Goal: Transaction & Acquisition: Purchase product/service

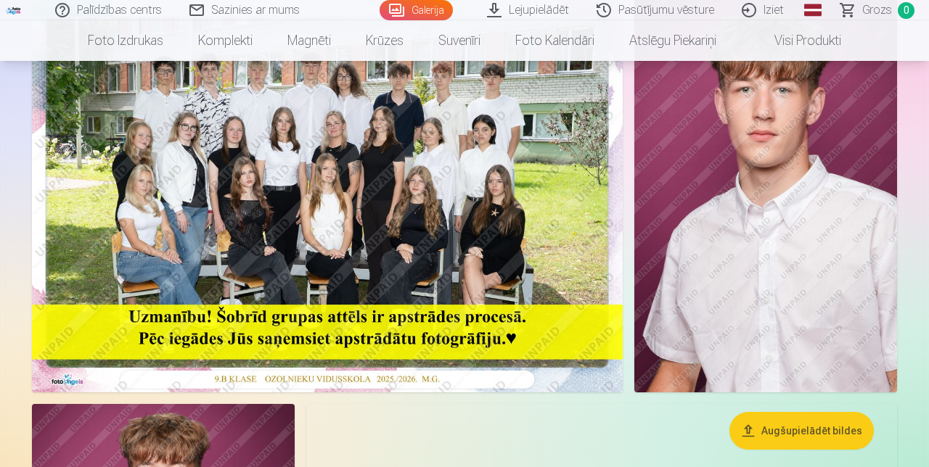
scroll to position [160, 0]
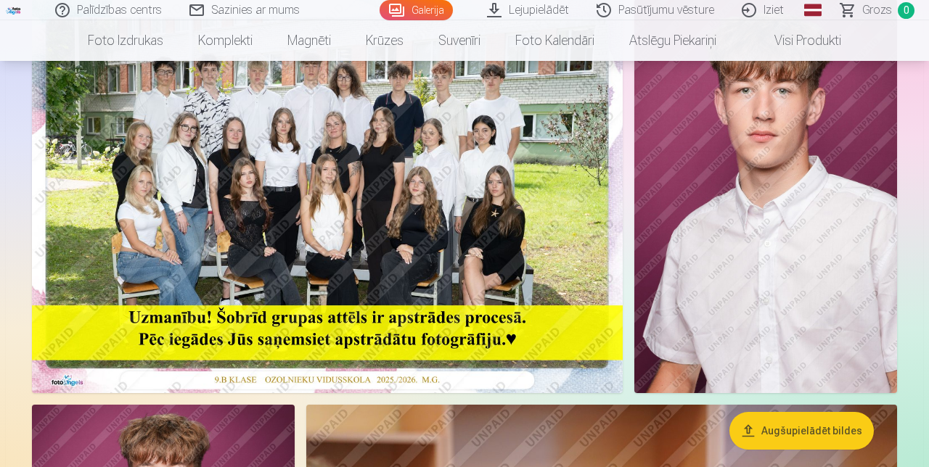
click at [557, 222] on img at bounding box center [327, 196] width 591 height 394
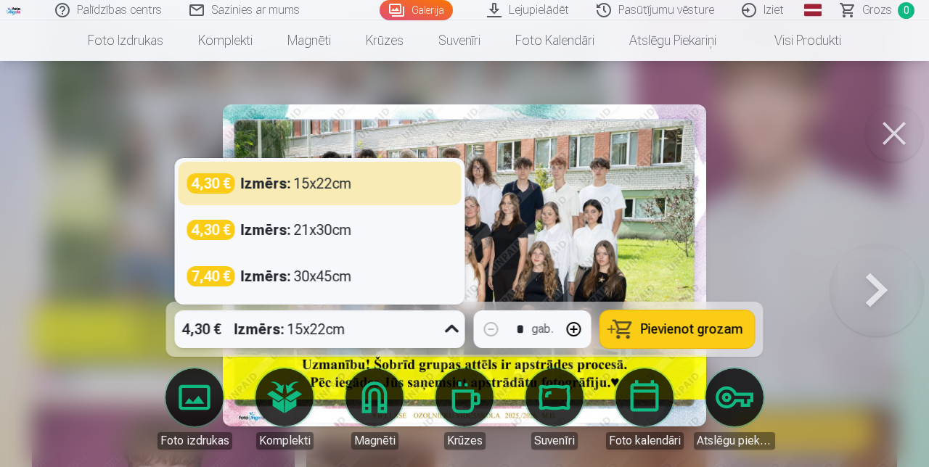
click at [309, 194] on div "Izmērs : 15x22cm" at bounding box center [296, 183] width 111 height 20
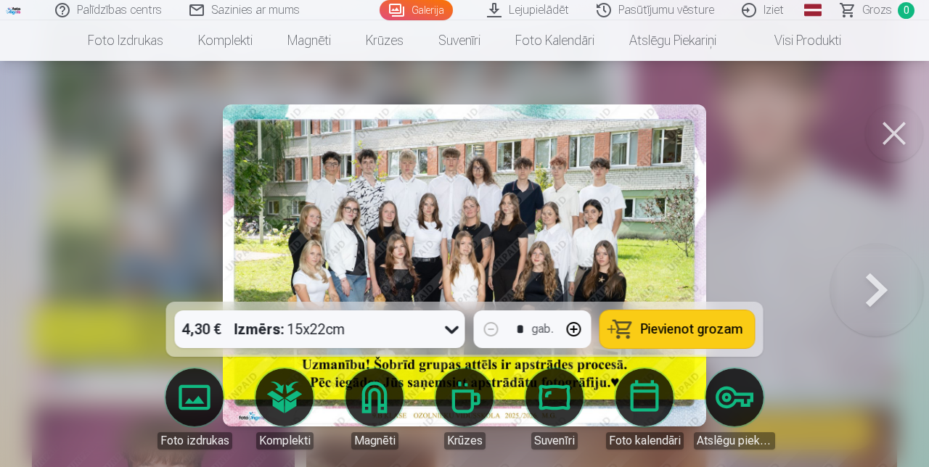
click at [678, 336] on span "Pievienot grozam" at bounding box center [692, 329] width 102 height 13
click at [888, 141] on button at bounding box center [894, 133] width 58 height 58
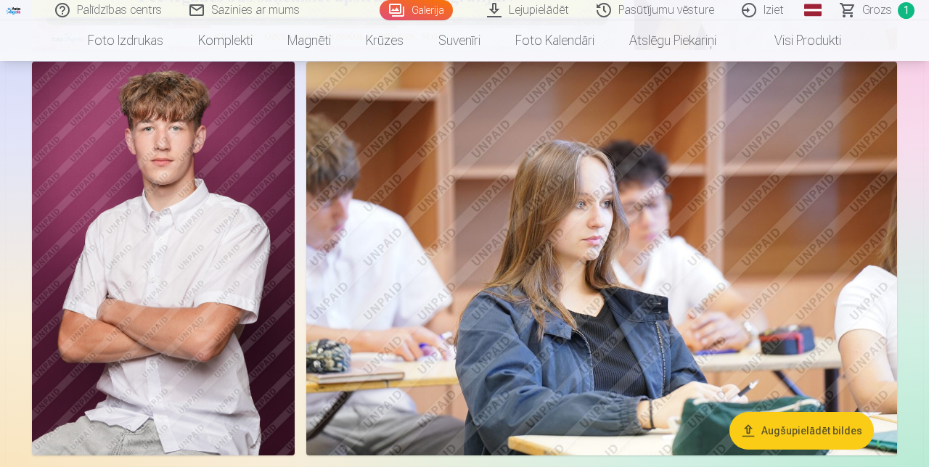
scroll to position [503, 0]
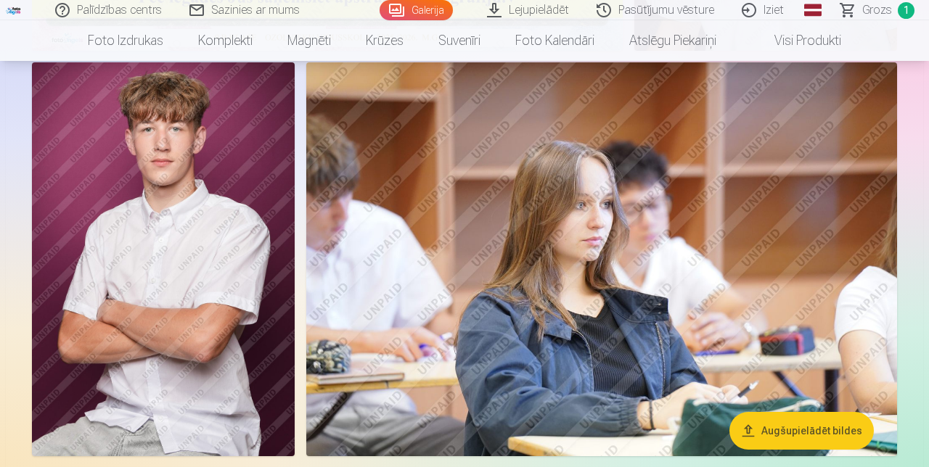
click at [247, 353] on img at bounding box center [163, 259] width 263 height 394
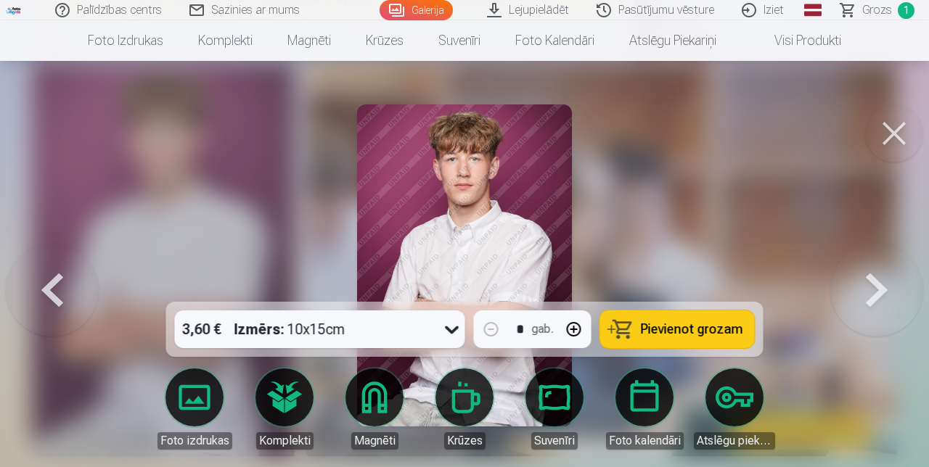
click at [679, 336] on span "Pievienot grozam" at bounding box center [692, 329] width 102 height 13
click at [292, 450] on div "Komplekti" at bounding box center [284, 440] width 57 height 17
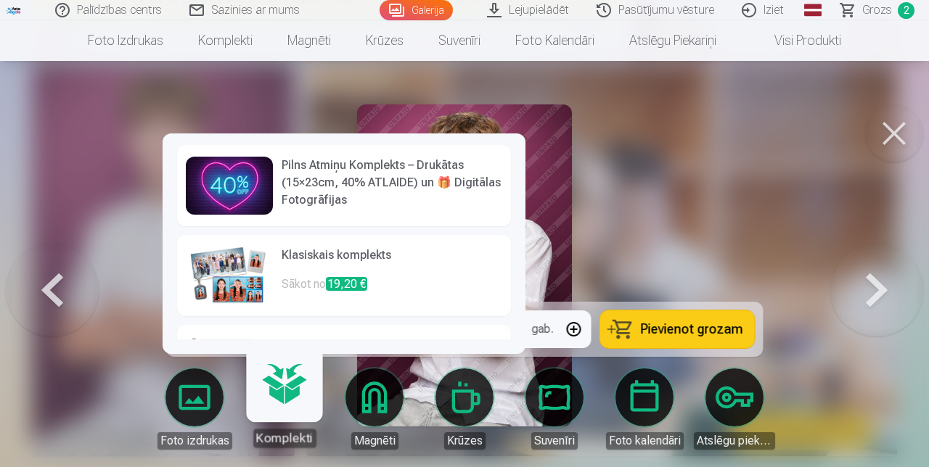
click at [888, 138] on button at bounding box center [894, 133] width 58 height 58
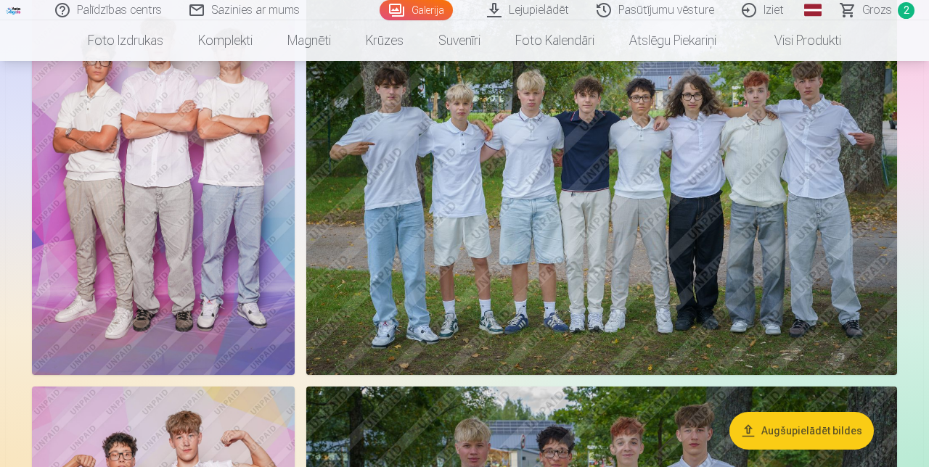
scroll to position [991, 0]
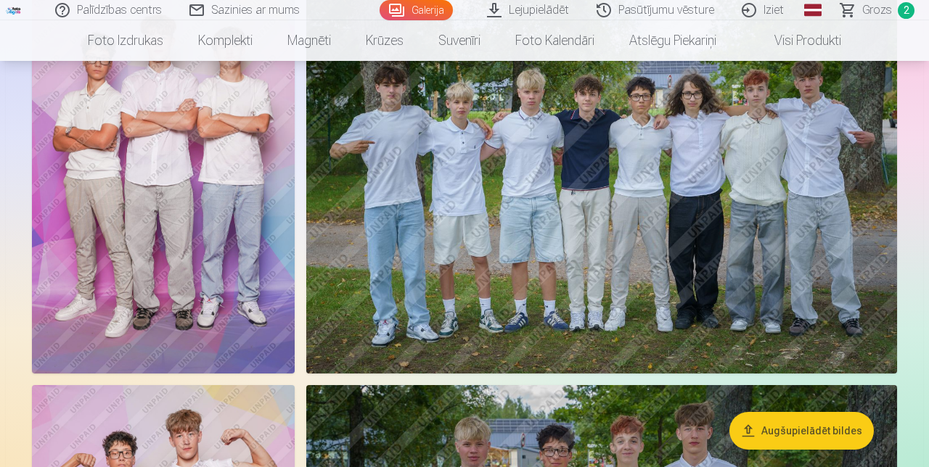
click at [775, 322] on img at bounding box center [601, 177] width 591 height 394
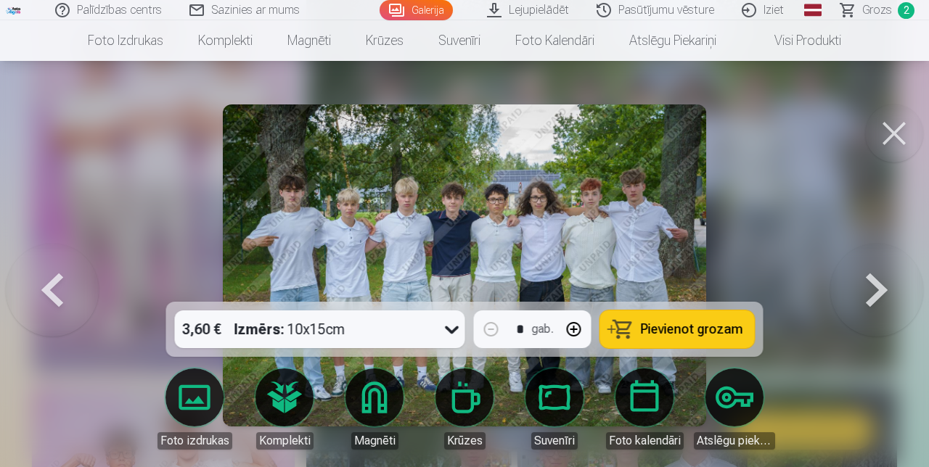
click at [679, 336] on span "Pievienot grozam" at bounding box center [692, 329] width 102 height 13
click at [885, 136] on button at bounding box center [894, 133] width 58 height 58
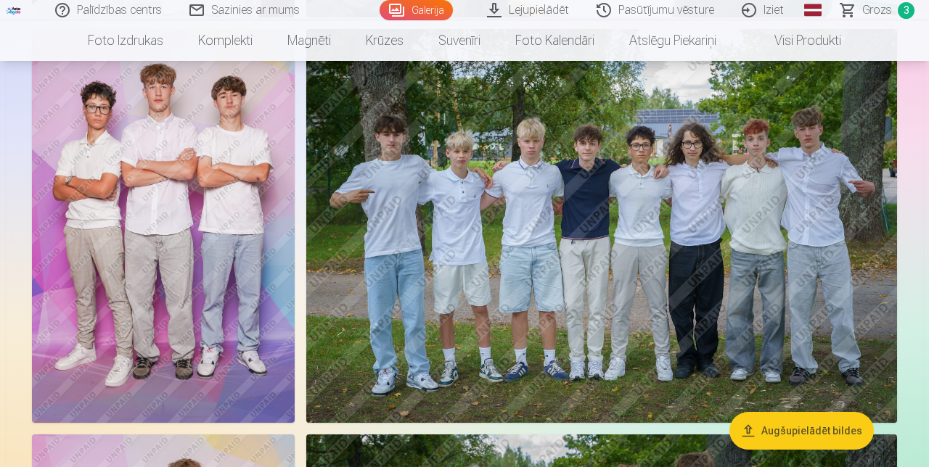
scroll to position [942, 0]
click at [232, 334] on img at bounding box center [163, 226] width 263 height 394
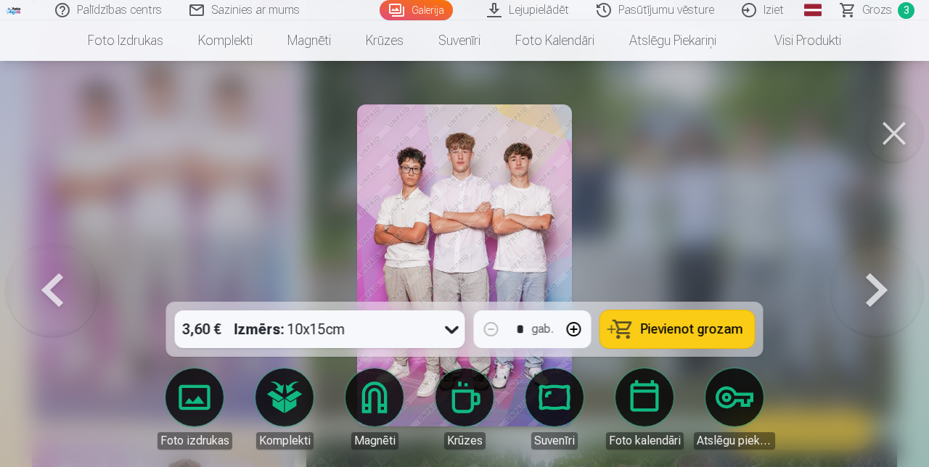
click at [670, 329] on span "Pievienot grozam" at bounding box center [692, 329] width 102 height 13
click at [872, 139] on button at bounding box center [894, 133] width 58 height 58
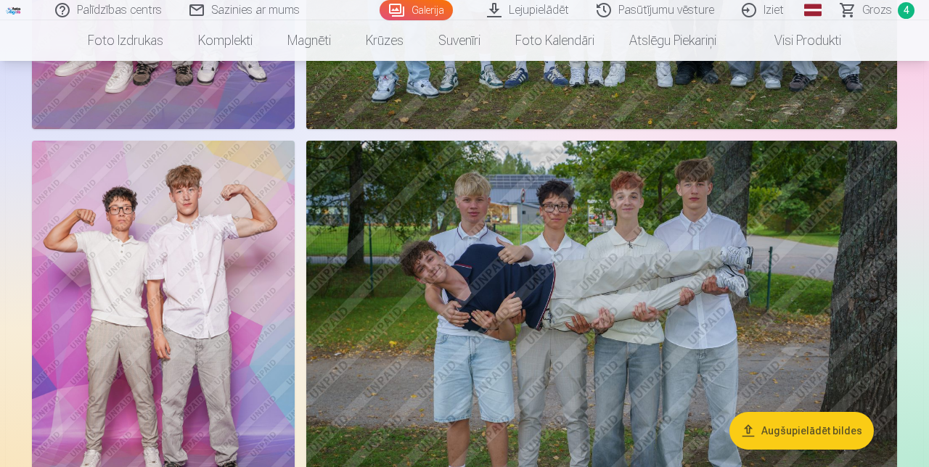
scroll to position [1312, 0]
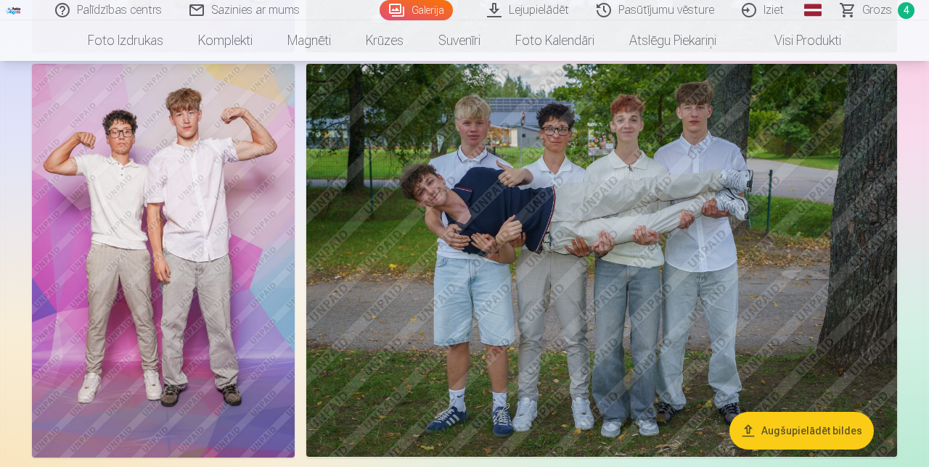
click at [826, 392] on img at bounding box center [601, 261] width 591 height 394
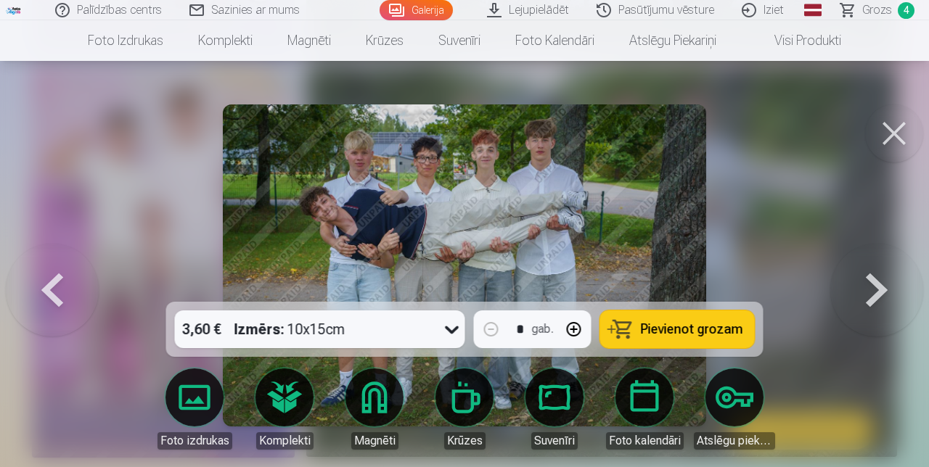
click at [692, 336] on span "Pievienot grozam" at bounding box center [692, 329] width 102 height 13
click at [892, 131] on button at bounding box center [894, 133] width 58 height 58
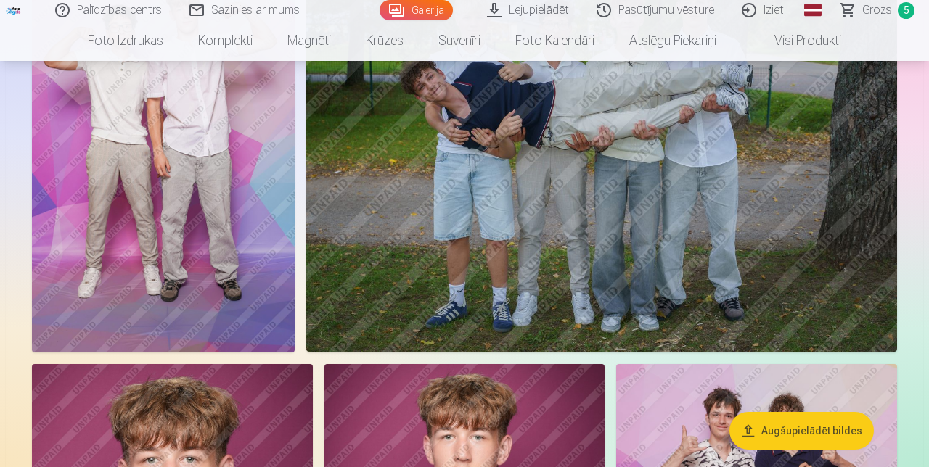
scroll to position [1415, 0]
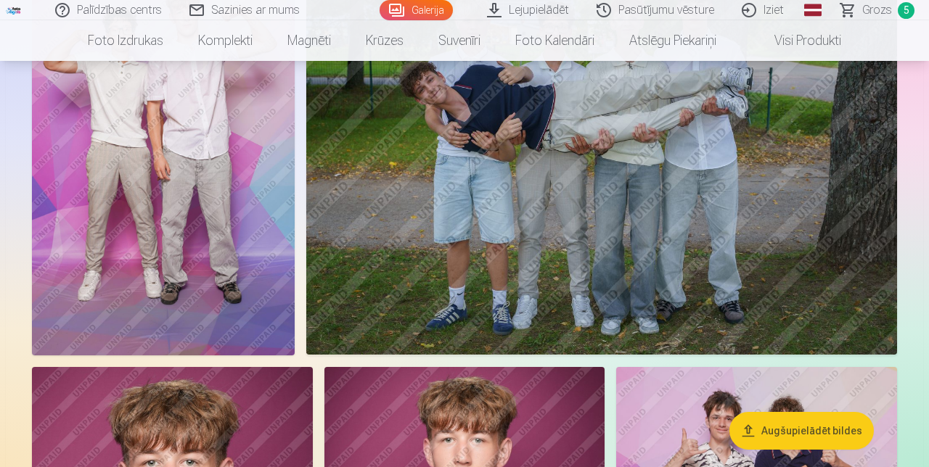
click at [246, 297] on img at bounding box center [163, 159] width 263 height 394
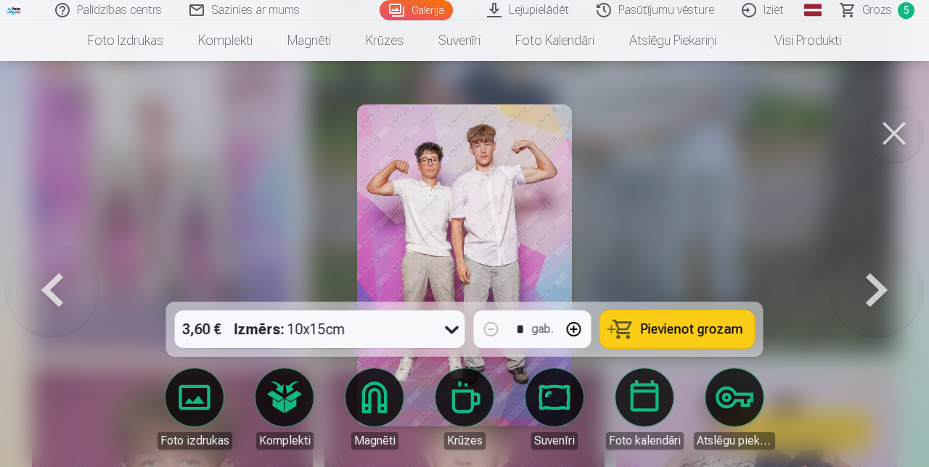
click at [680, 348] on button "Pievienot grozam" at bounding box center [677, 329] width 155 height 38
click at [882, 144] on button at bounding box center [894, 133] width 58 height 58
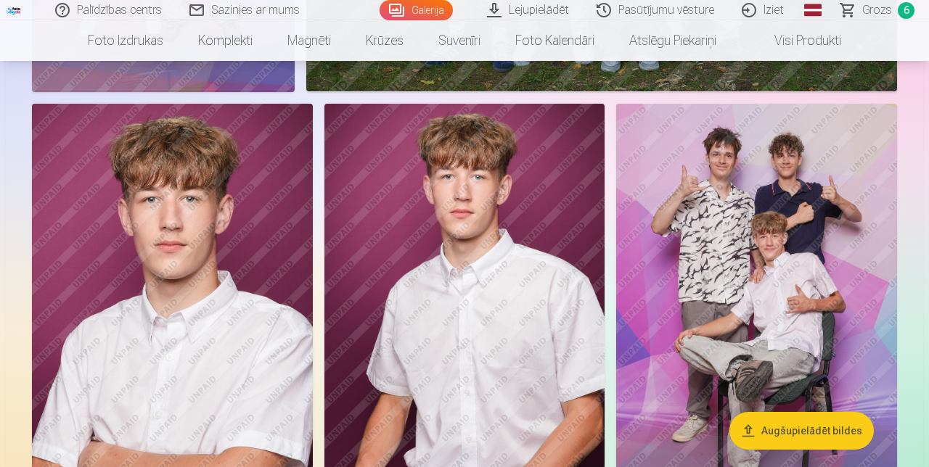
scroll to position [1673, 0]
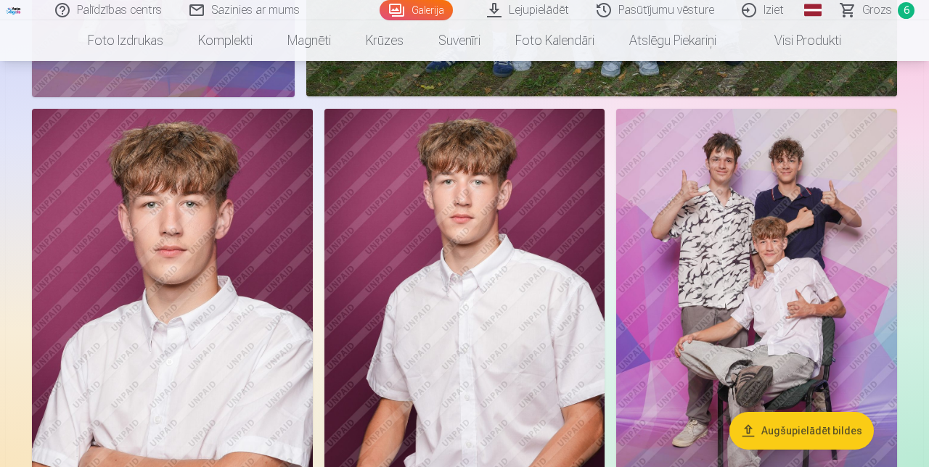
click at [836, 260] on img at bounding box center [756, 319] width 281 height 421
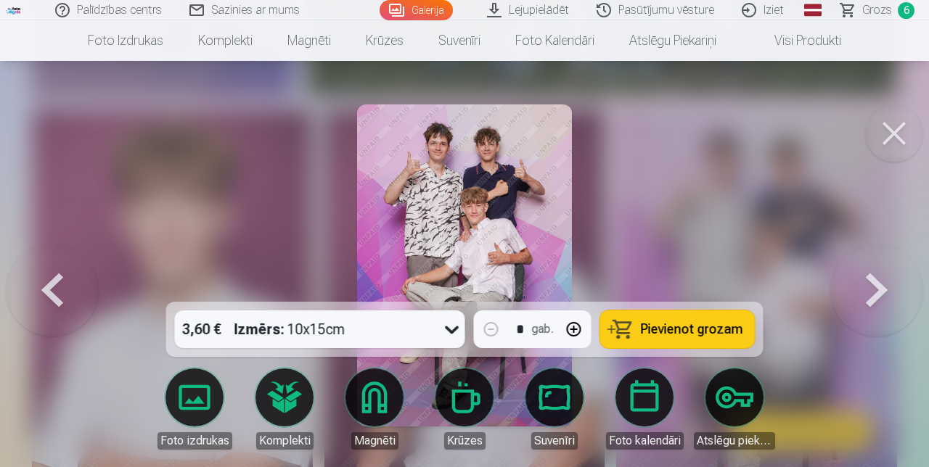
click at [683, 330] on span "Pievienot grozam" at bounding box center [692, 329] width 102 height 13
click at [886, 133] on button at bounding box center [894, 133] width 58 height 58
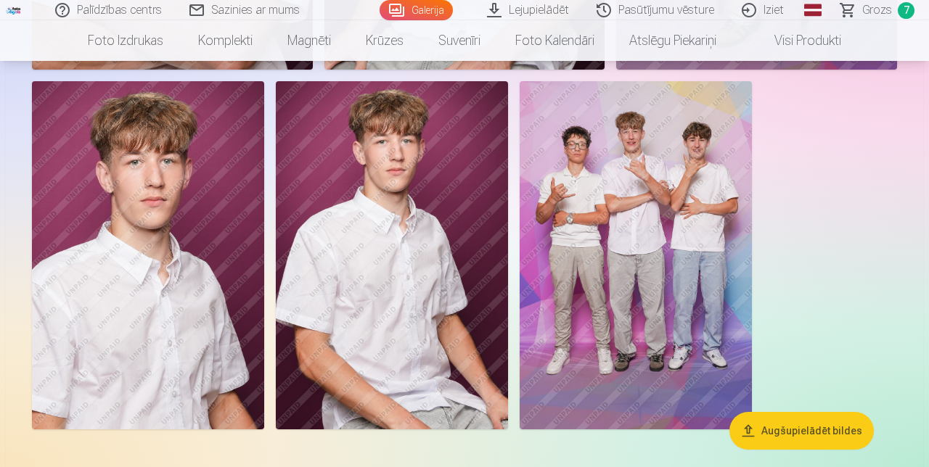
scroll to position [2141, 0]
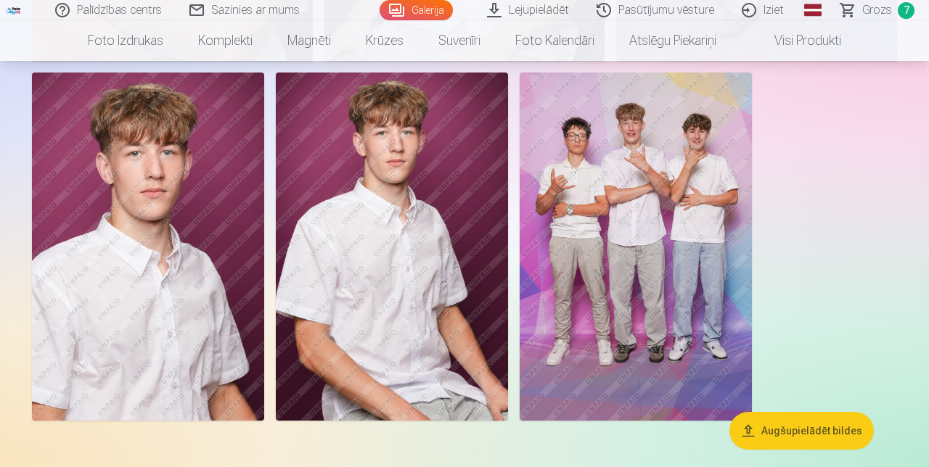
click at [714, 361] on img at bounding box center [635, 247] width 232 height 348
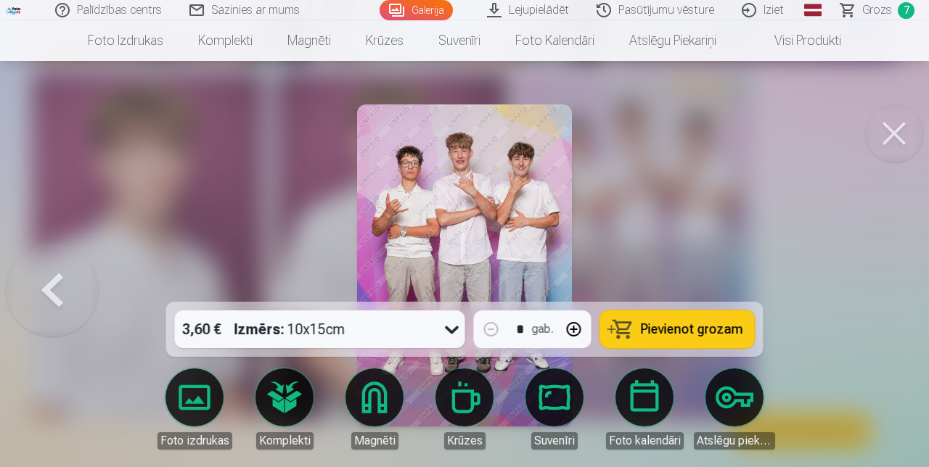
click at [673, 336] on span "Pievienot grozam" at bounding box center [692, 329] width 102 height 13
click at [889, 136] on button at bounding box center [894, 133] width 58 height 58
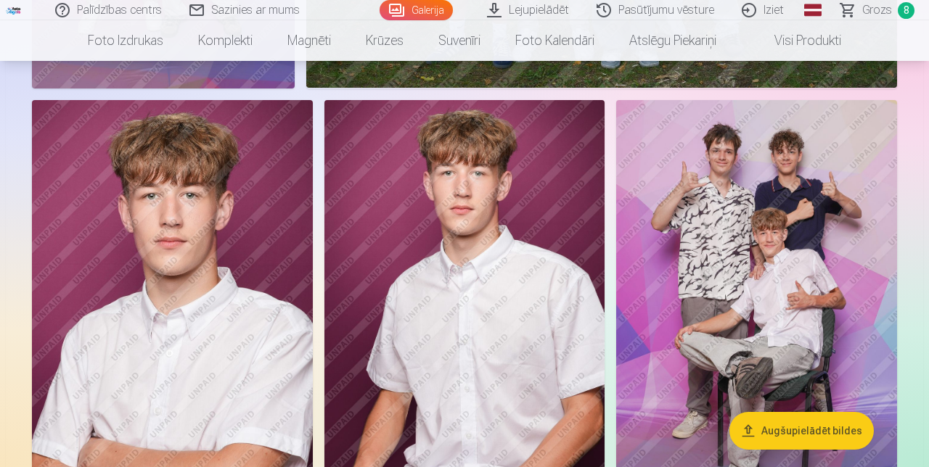
scroll to position [1688, 0]
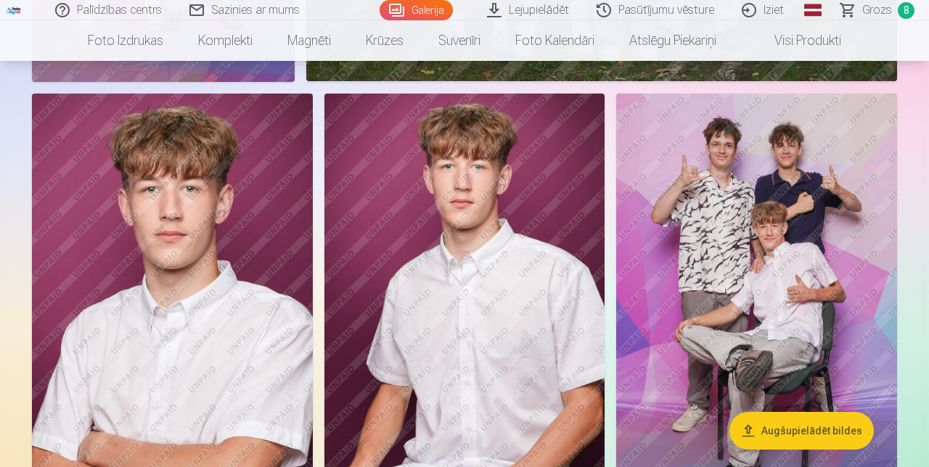
click at [252, 408] on img at bounding box center [172, 304] width 281 height 421
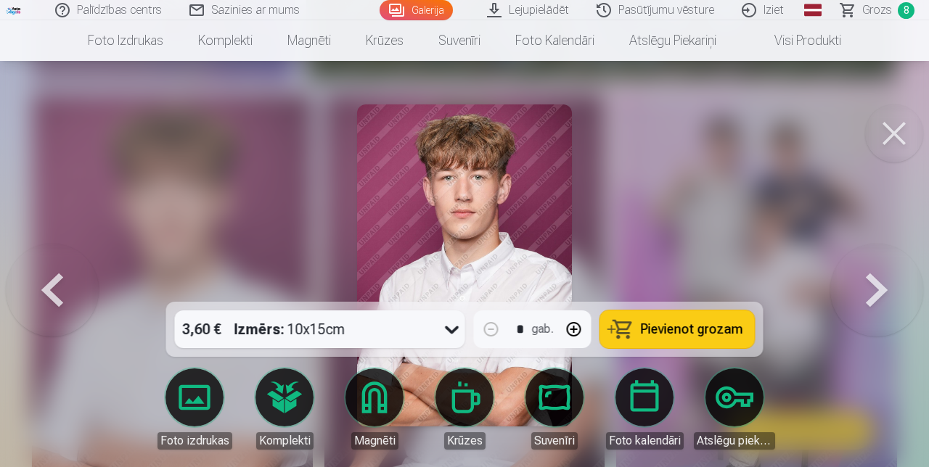
click at [675, 336] on span "Pievienot grozam" at bounding box center [692, 329] width 102 height 13
click at [887, 134] on button at bounding box center [894, 133] width 58 height 58
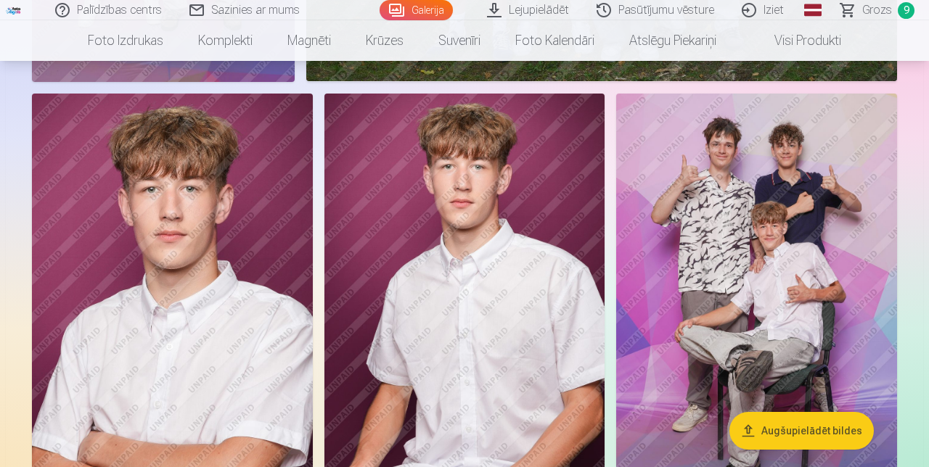
click at [530, 395] on img at bounding box center [464, 304] width 281 height 421
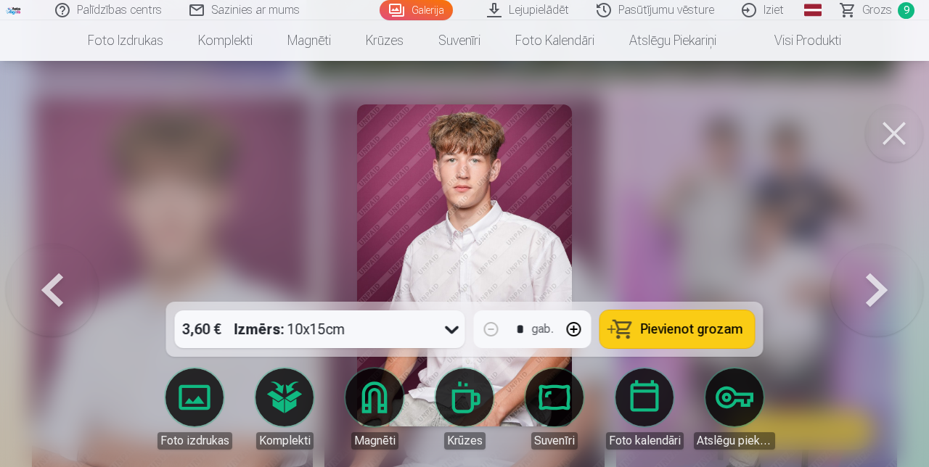
click at [678, 336] on span "Pievienot grozam" at bounding box center [692, 329] width 102 height 13
click at [884, 133] on button at bounding box center [894, 133] width 58 height 58
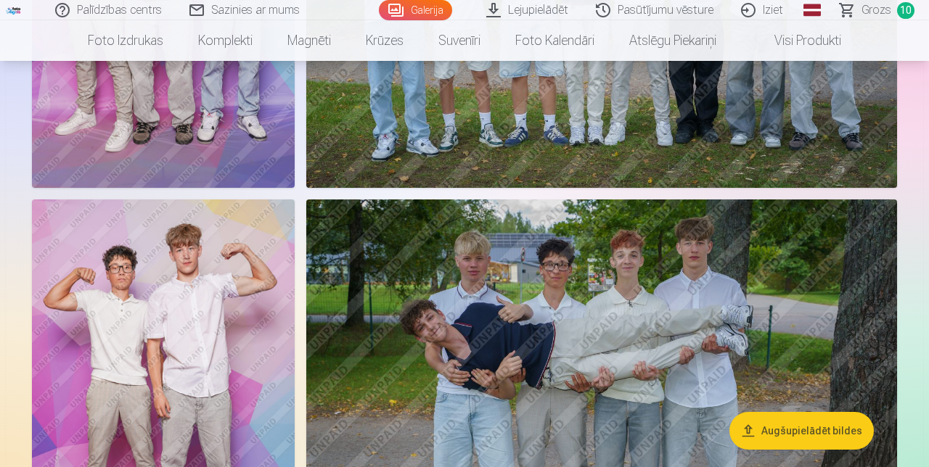
scroll to position [1174, 0]
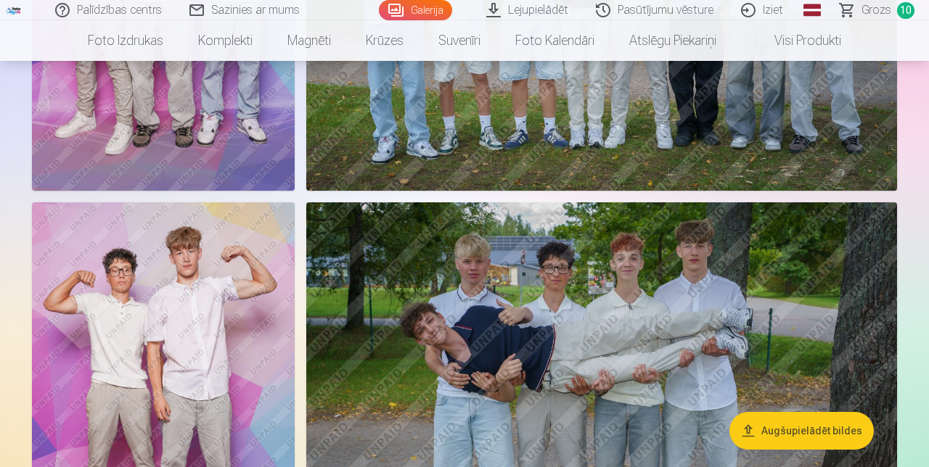
click at [804, 426] on button "Augšupielādēt bildes" at bounding box center [801, 431] width 144 height 38
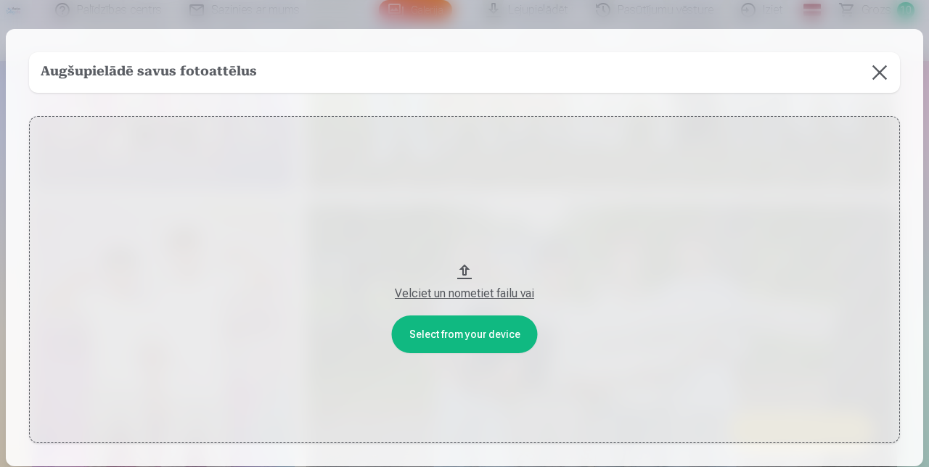
click at [466, 296] on button "Velciet un nometiet failu vai" at bounding box center [464, 279] width 871 height 327
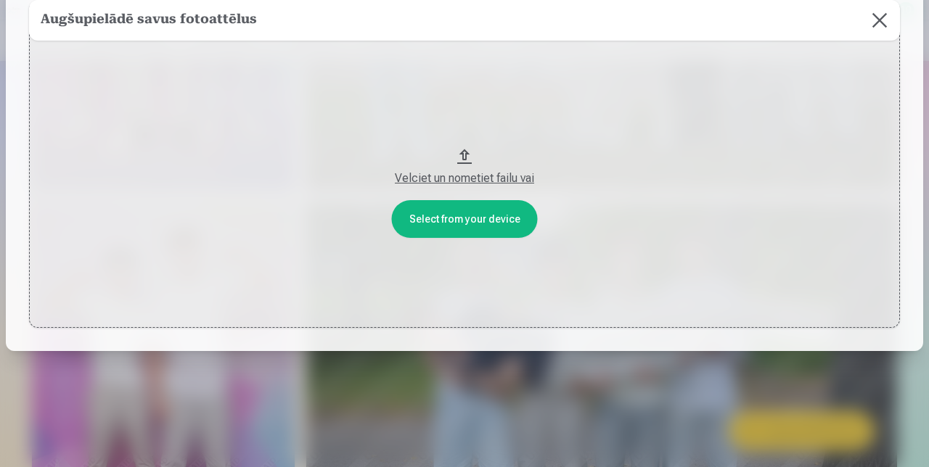
scroll to position [160, 0]
click at [461, 170] on div "Velciet un nometiet failu vai" at bounding box center [465, 178] width 842 height 17
click at [464, 207] on button "Velciet un nometiet failu vai" at bounding box center [464, 164] width 871 height 327
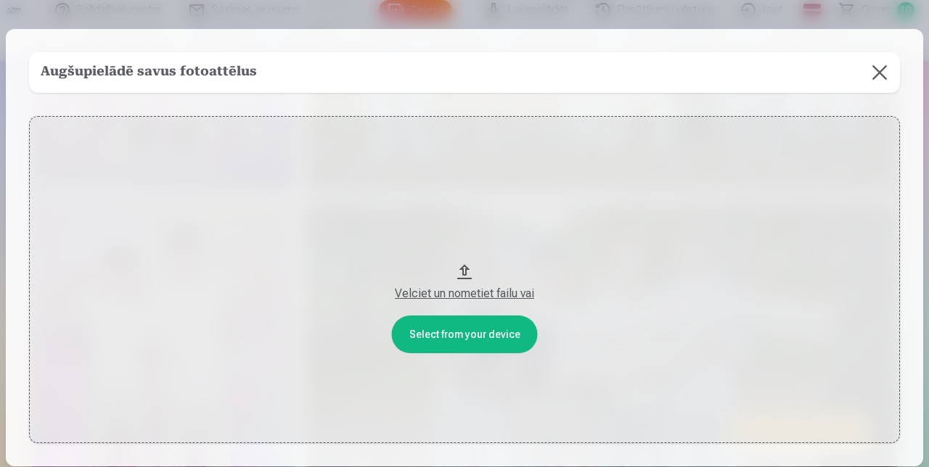
scroll to position [0, 0]
click at [461, 303] on div "Velciet un nometiet failu vai" at bounding box center [465, 293] width 842 height 17
click at [879, 74] on button at bounding box center [879, 72] width 41 height 41
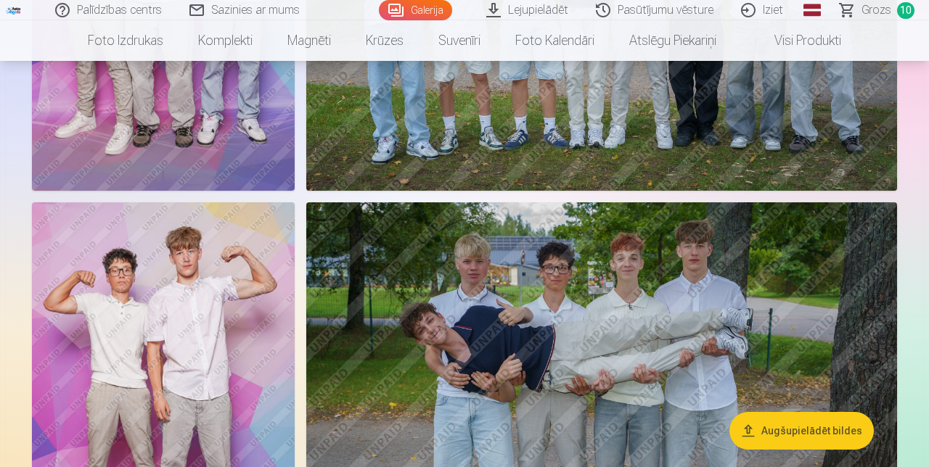
click at [889, 17] on span "Grozs" at bounding box center [876, 9] width 30 height 17
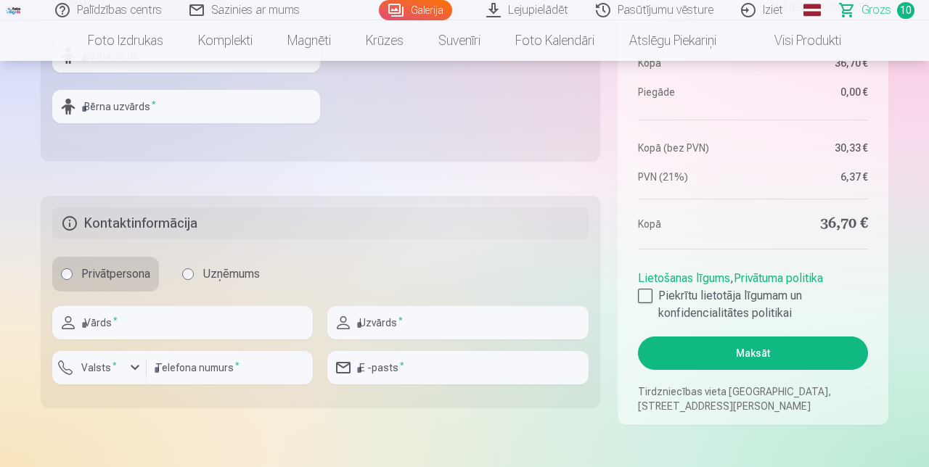
scroll to position [630, 0]
click at [97, 339] on input "text" at bounding box center [182, 321] width 260 height 33
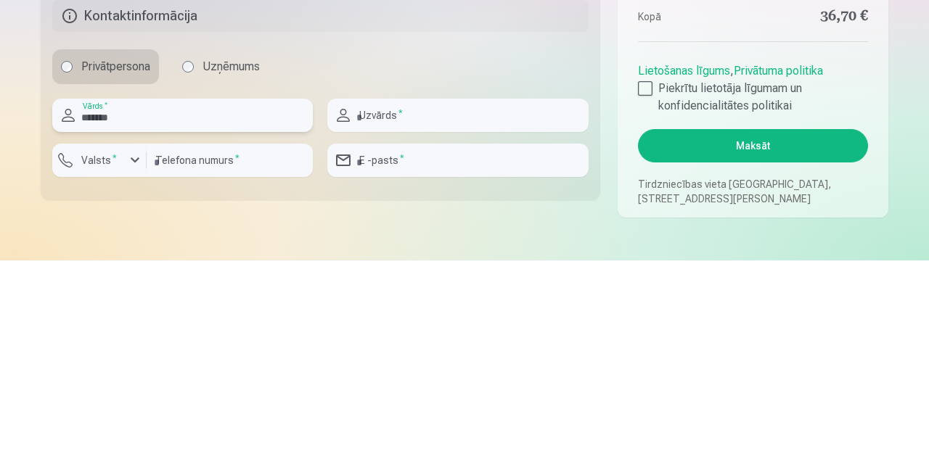
type input "******"
click at [380, 339] on input "text" at bounding box center [457, 321] width 260 height 33
type input "*********"
click at [161, 384] on input "number" at bounding box center [230, 366] width 166 height 33
type input "********"
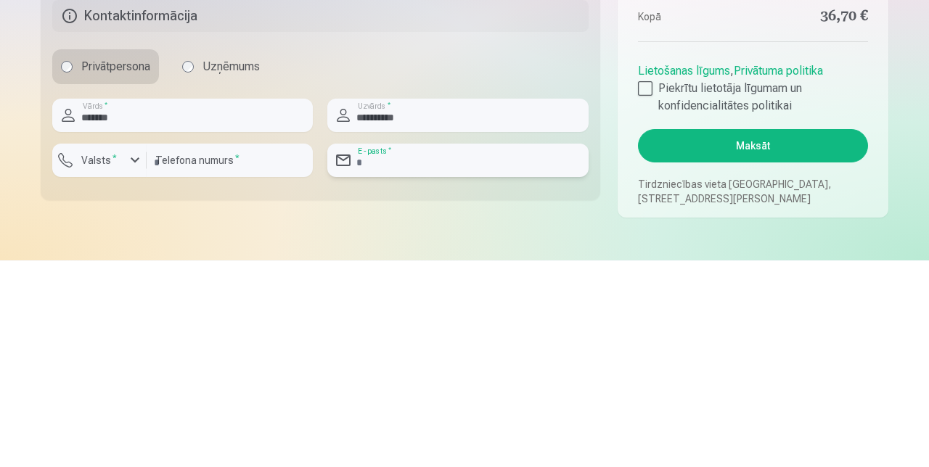
click at [387, 384] on input "email" at bounding box center [457, 366] width 260 height 33
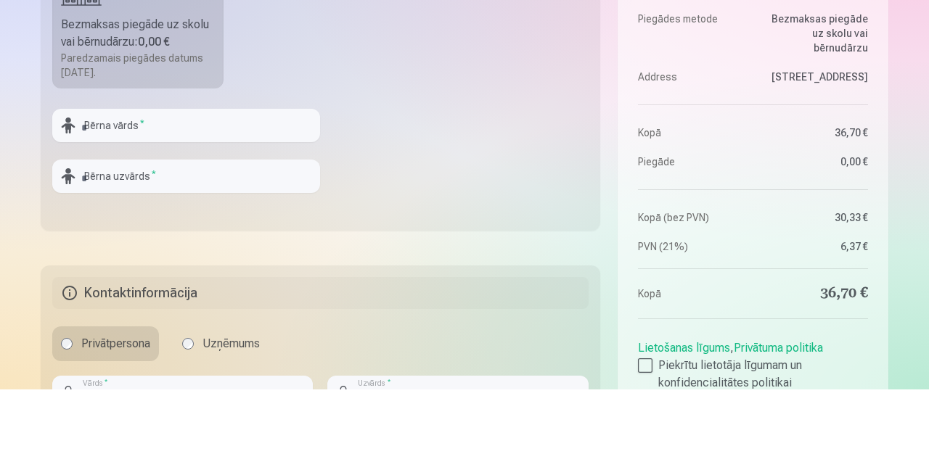
scroll to position [482, 0]
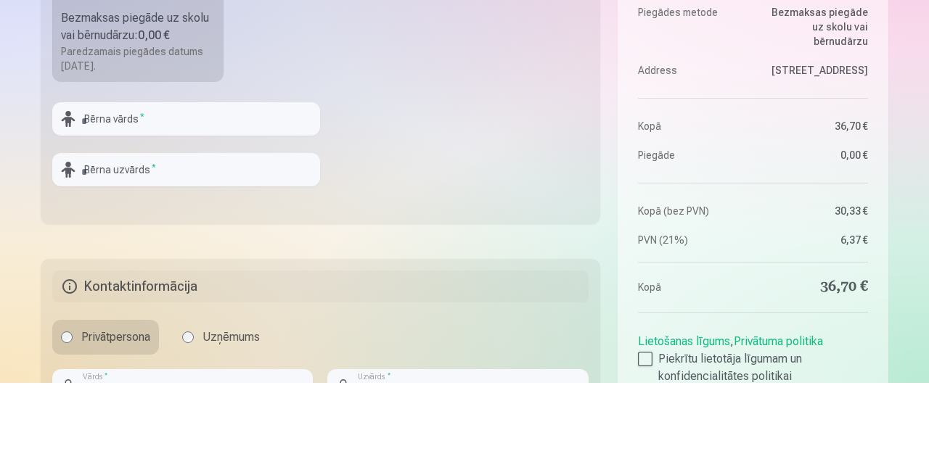
type input "**********"
click at [110, 220] on input "text" at bounding box center [186, 202] width 268 height 33
type input "**********"
click at [113, 271] on input "text" at bounding box center [186, 253] width 268 height 33
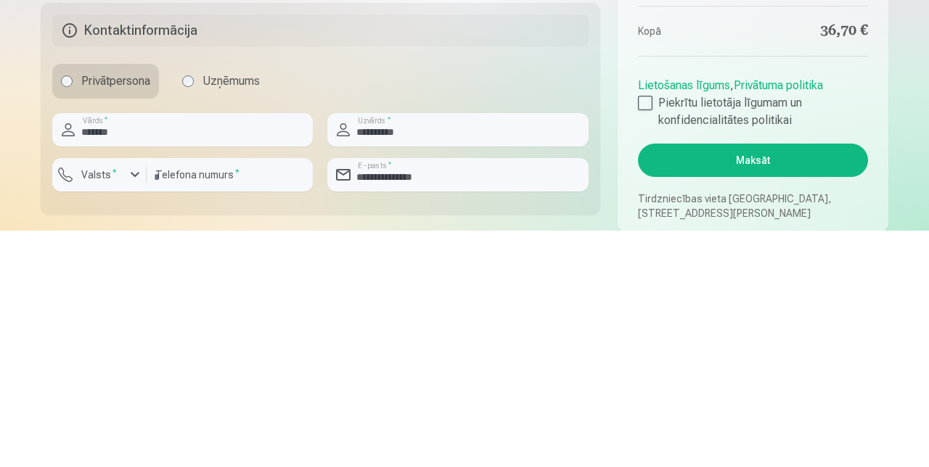
scroll to position [588, 0]
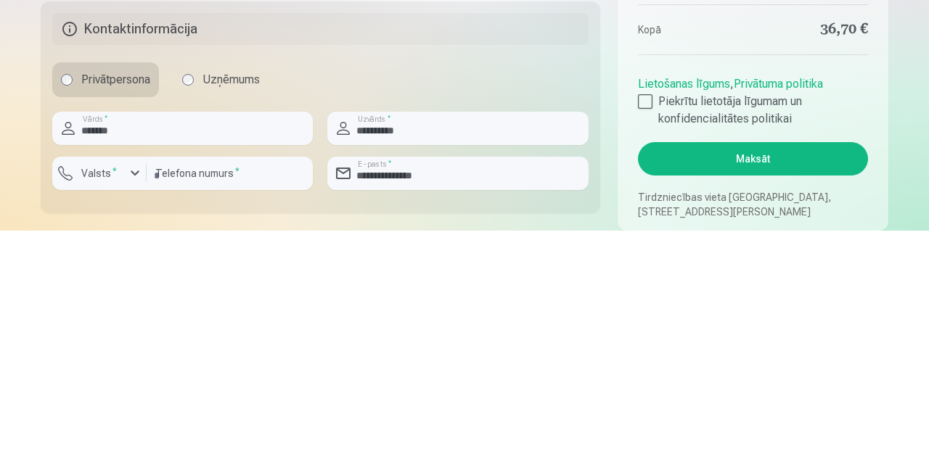
type input "*********"
click at [640, 345] on div at bounding box center [645, 338] width 15 height 15
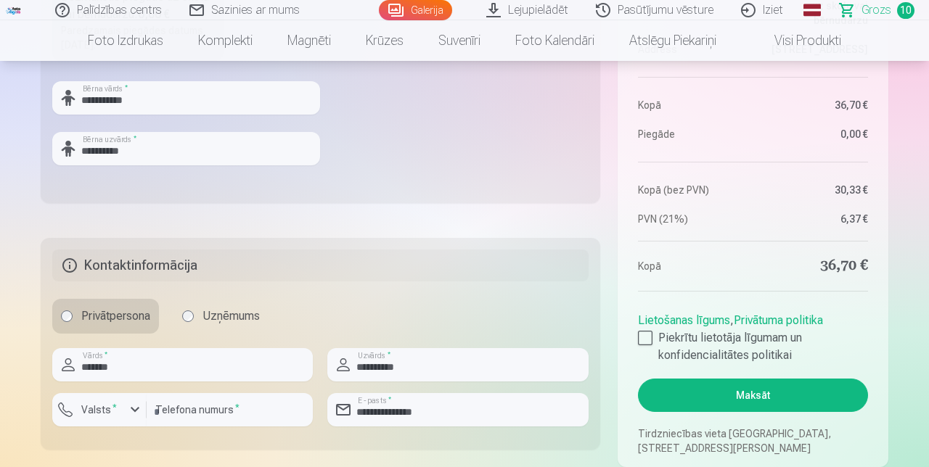
click at [747, 412] on button "Maksāt" at bounding box center [753, 395] width 230 height 33
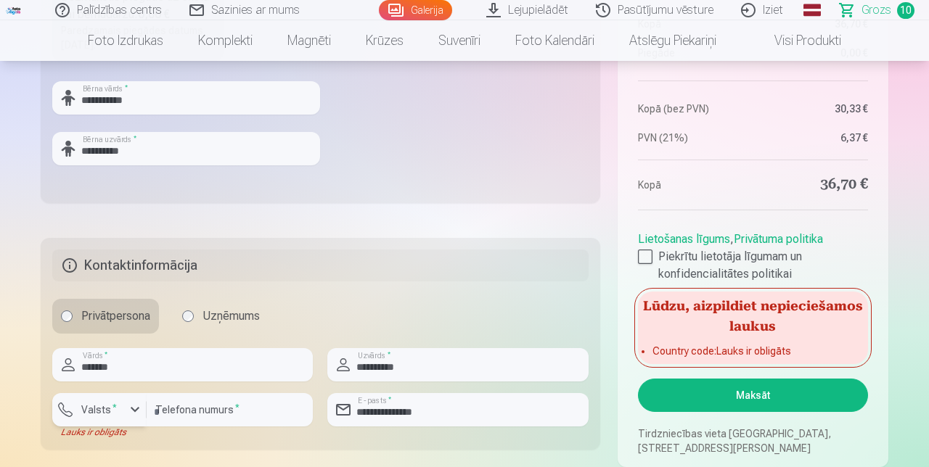
click at [131, 419] on div "button" at bounding box center [134, 409] width 17 height 17
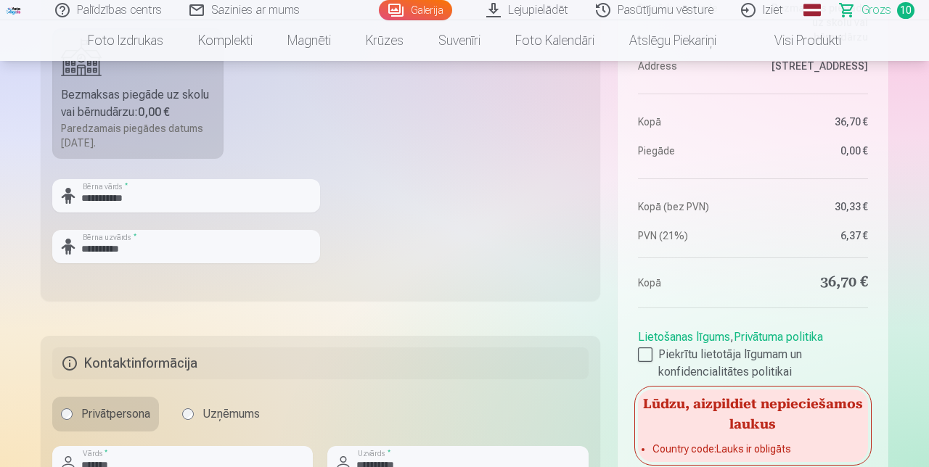
scroll to position [516, 0]
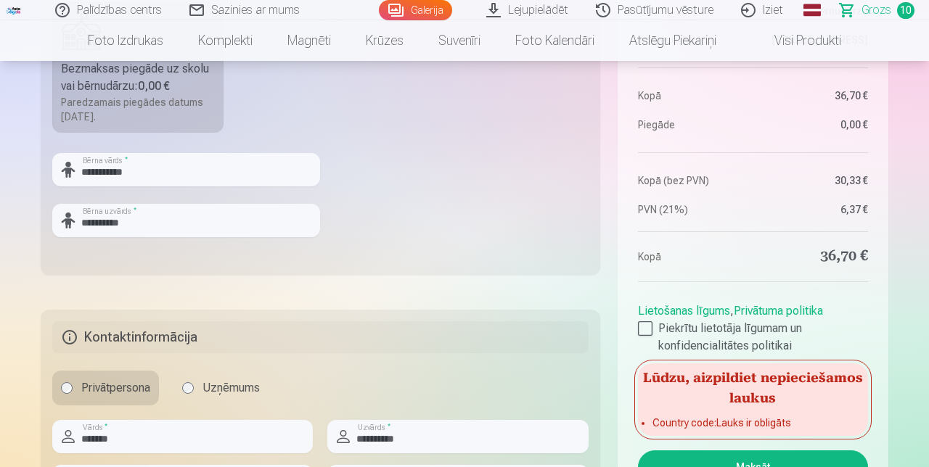
click at [757, 466] on button "Maksāt" at bounding box center [753, 466] width 230 height 33
